Goal: Information Seeking & Learning: Learn about a topic

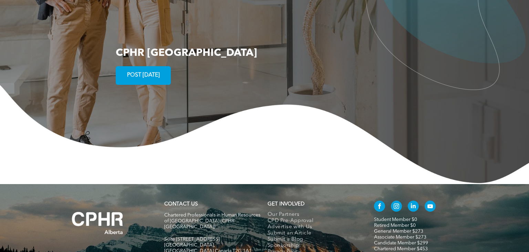
scroll to position [1310, 0]
click at [273, 224] on span "Advertise with Us" at bounding box center [290, 227] width 45 height 6
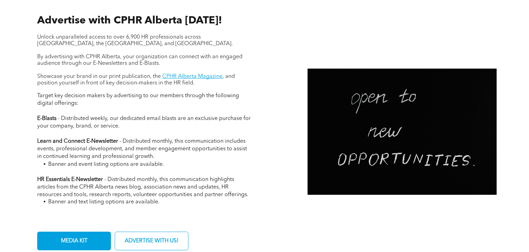
scroll to position [255, 0]
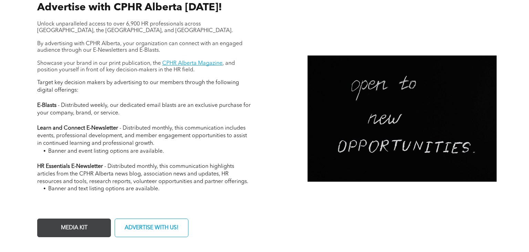
click at [78, 221] on span "MEDIA KIT" at bounding box center [74, 227] width 31 height 13
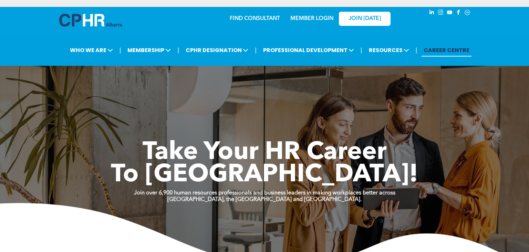
scroll to position [1310, 0]
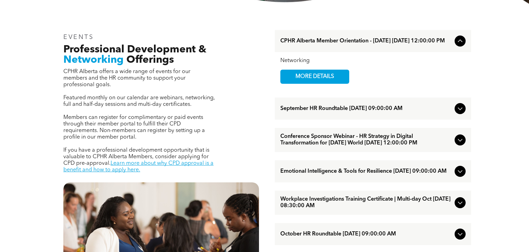
scroll to position [255, 0]
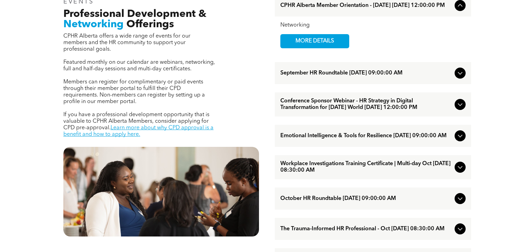
click at [336, 171] on span "Workplace Investigations Training Certificate | Multi-day Oct [DATE] 08:30:00 AM" at bounding box center [367, 167] width 172 height 13
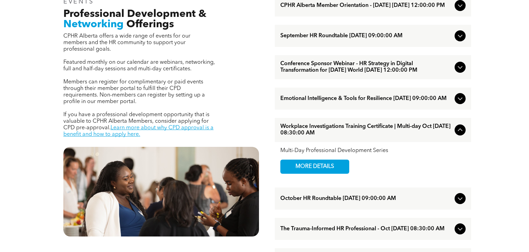
click at [336, 171] on span "MORE DETAILS" at bounding box center [315, 166] width 54 height 13
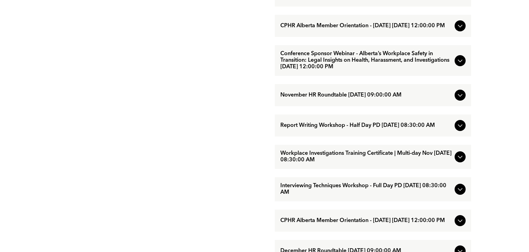
scroll to position [619, 0]
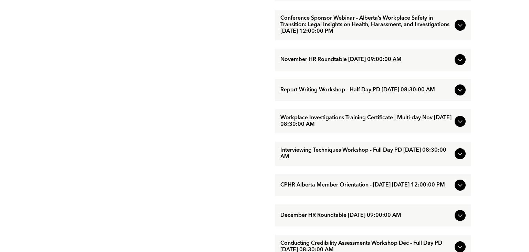
click at [377, 128] on span "Workplace Investigations Training Certificate | Multi-day Nov November/18/2025 …" at bounding box center [367, 121] width 172 height 13
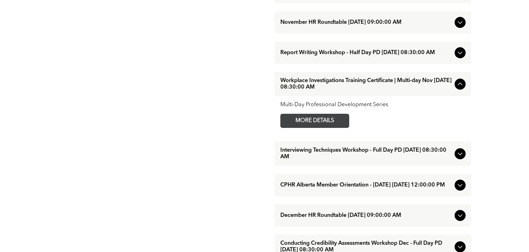
click at [327, 128] on span "MORE DETAILS" at bounding box center [315, 120] width 54 height 13
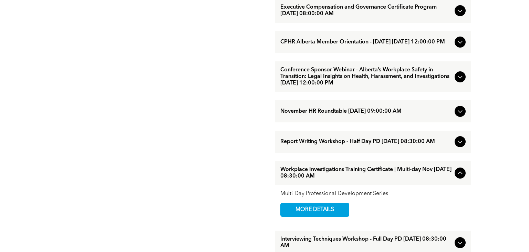
scroll to position [509, 0]
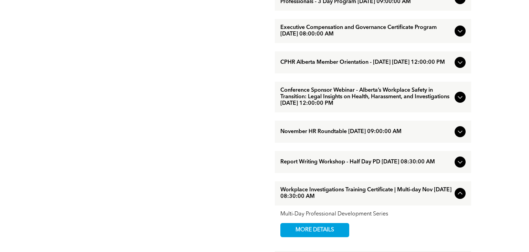
click at [213, 201] on div "EVENTS Professional Development & Networking Offerings CPHR Alberta offers a wi…" at bounding box center [161, 53] width 207 height 639
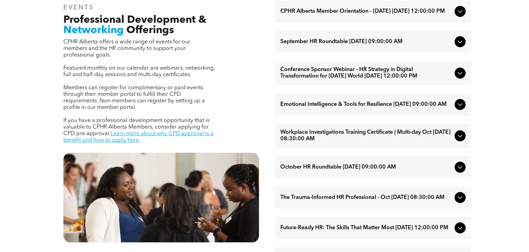
scroll to position [255, 0]
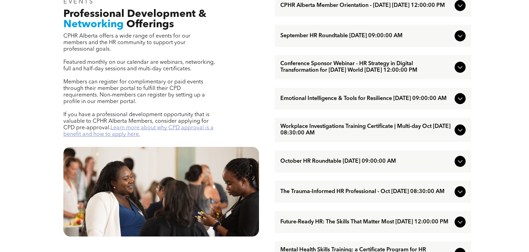
click at [184, 125] on link "Learn more about why CPD approval is a benefit and how to apply here." at bounding box center [138, 131] width 150 height 12
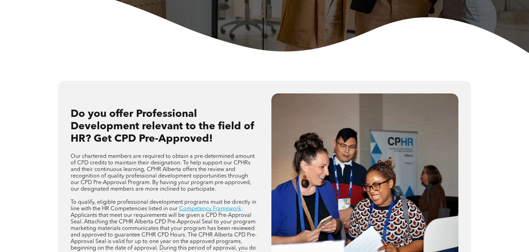
scroll to position [255, 0]
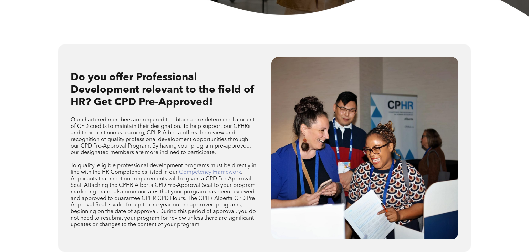
click at [213, 170] on link "Competency Framework" at bounding box center [210, 173] width 62 height 6
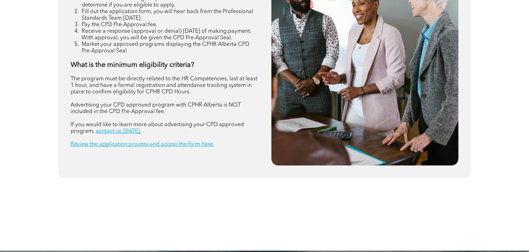
scroll to position [873, 0]
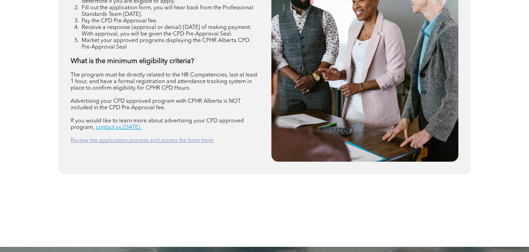
click at [194, 143] on link "Review the application process and access the form here." at bounding box center [143, 141] width 144 height 6
